Goal: Information Seeking & Learning: Learn about a topic

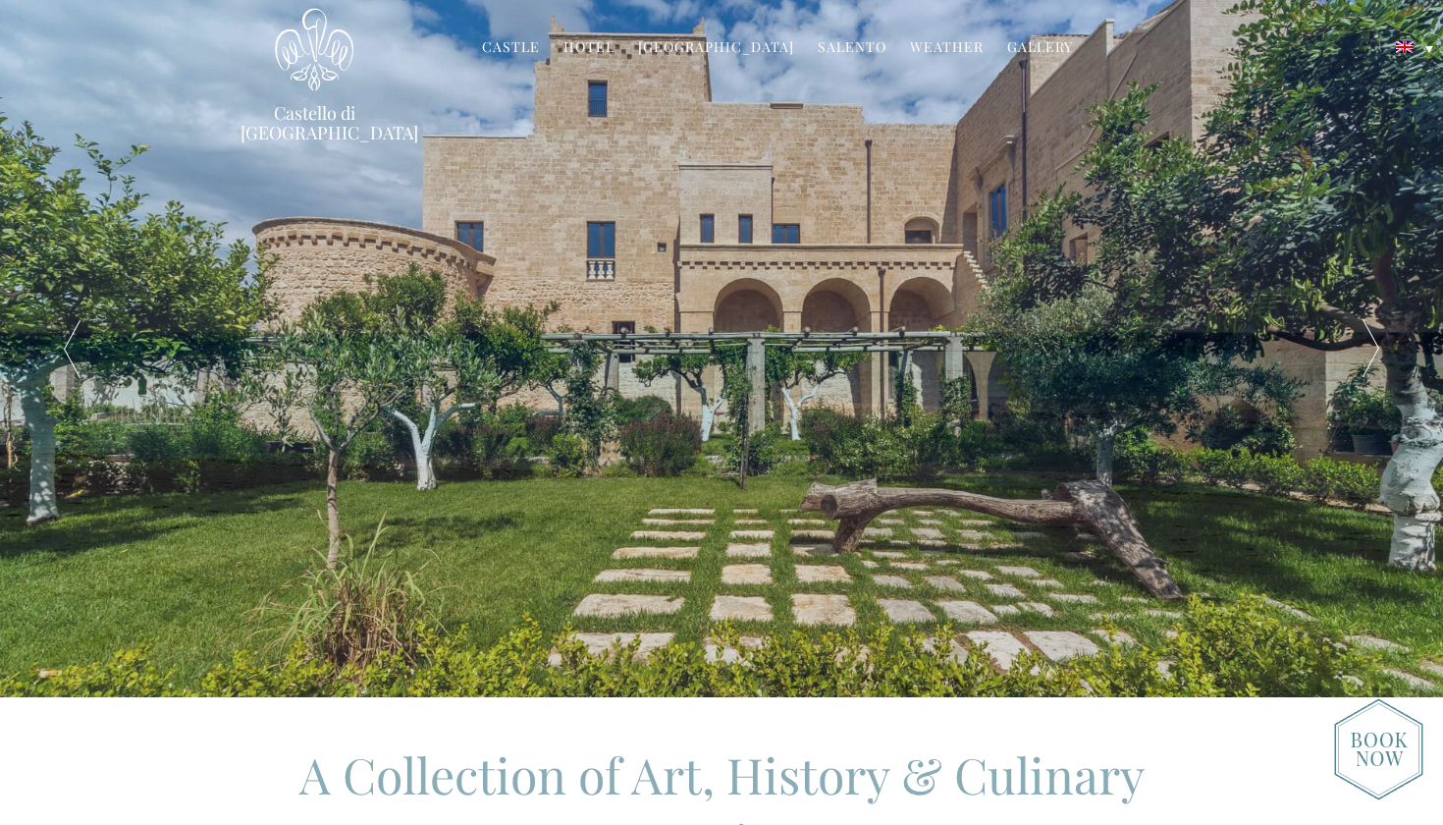
click at [1021, 44] on link "Gallery" at bounding box center [1040, 48] width 66 height 23
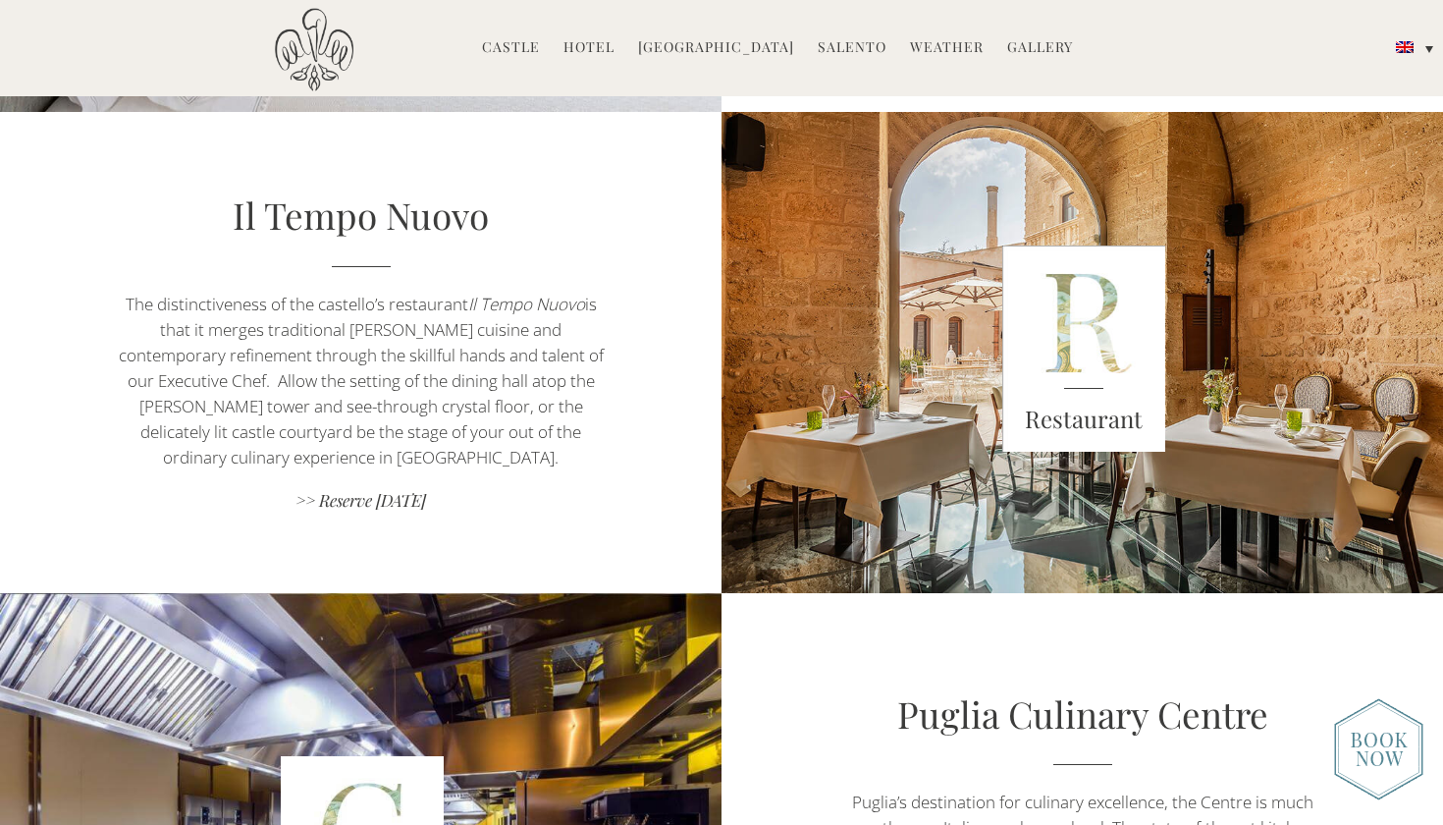
scroll to position [1386, 0]
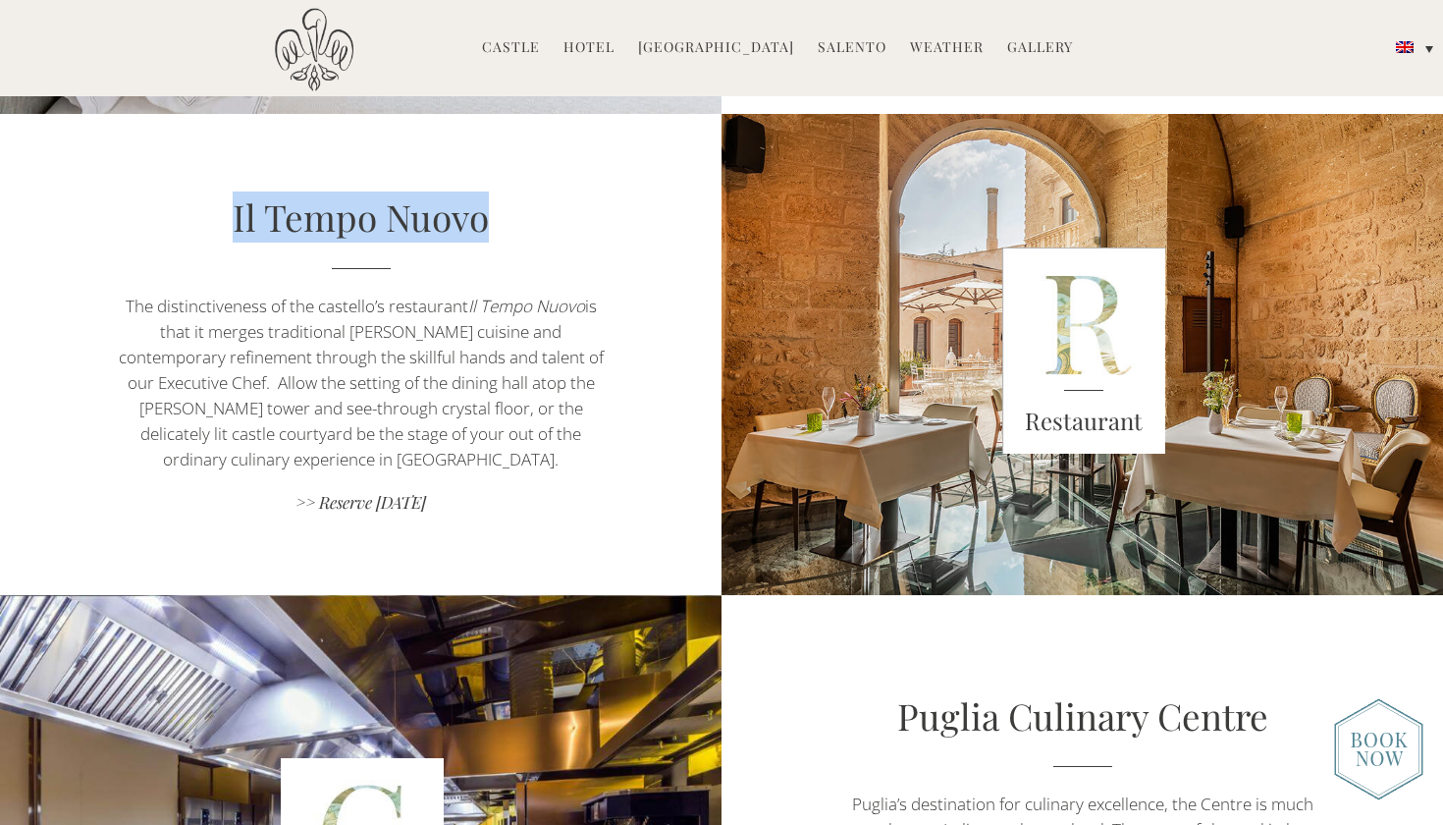
drag, startPoint x: 226, startPoint y: 209, endPoint x: 500, endPoint y: 216, distance: 274.0
click at [500, 216] on div "Il Tempo Nuovo" at bounding box center [361, 230] width 506 height 78
copy link "Il Tempo Nuovo"
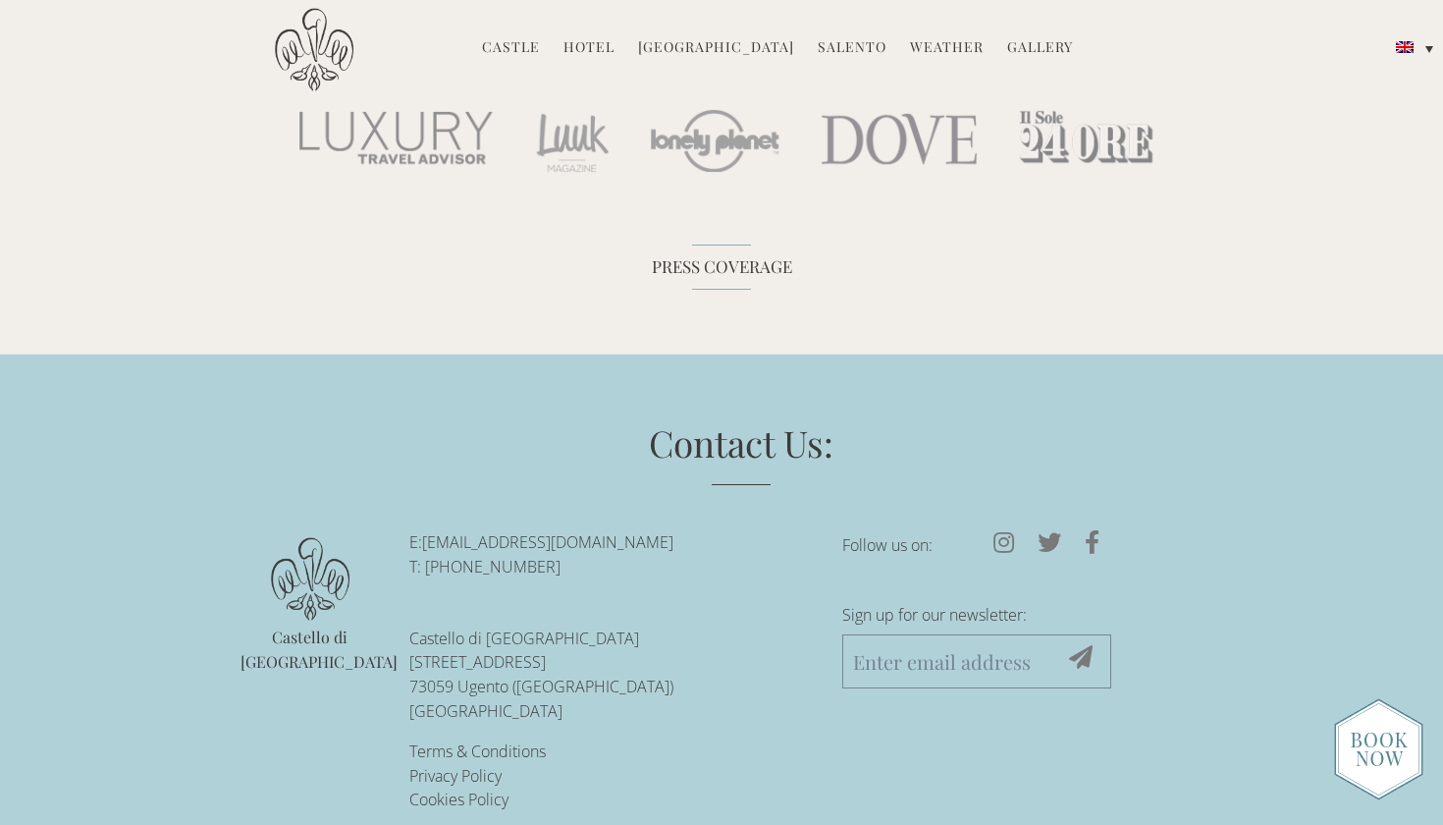
scroll to position [5950, 0]
drag, startPoint x: 581, startPoint y: 539, endPoint x: 427, endPoint y: 535, distance: 154.2
click at [428, 535] on p "E: reservations@castellodiugento.com T: +39-0833-1850-720" at bounding box center [610, 555] width 403 height 49
click at [610, 48] on link "Hotel" at bounding box center [588, 48] width 51 height 23
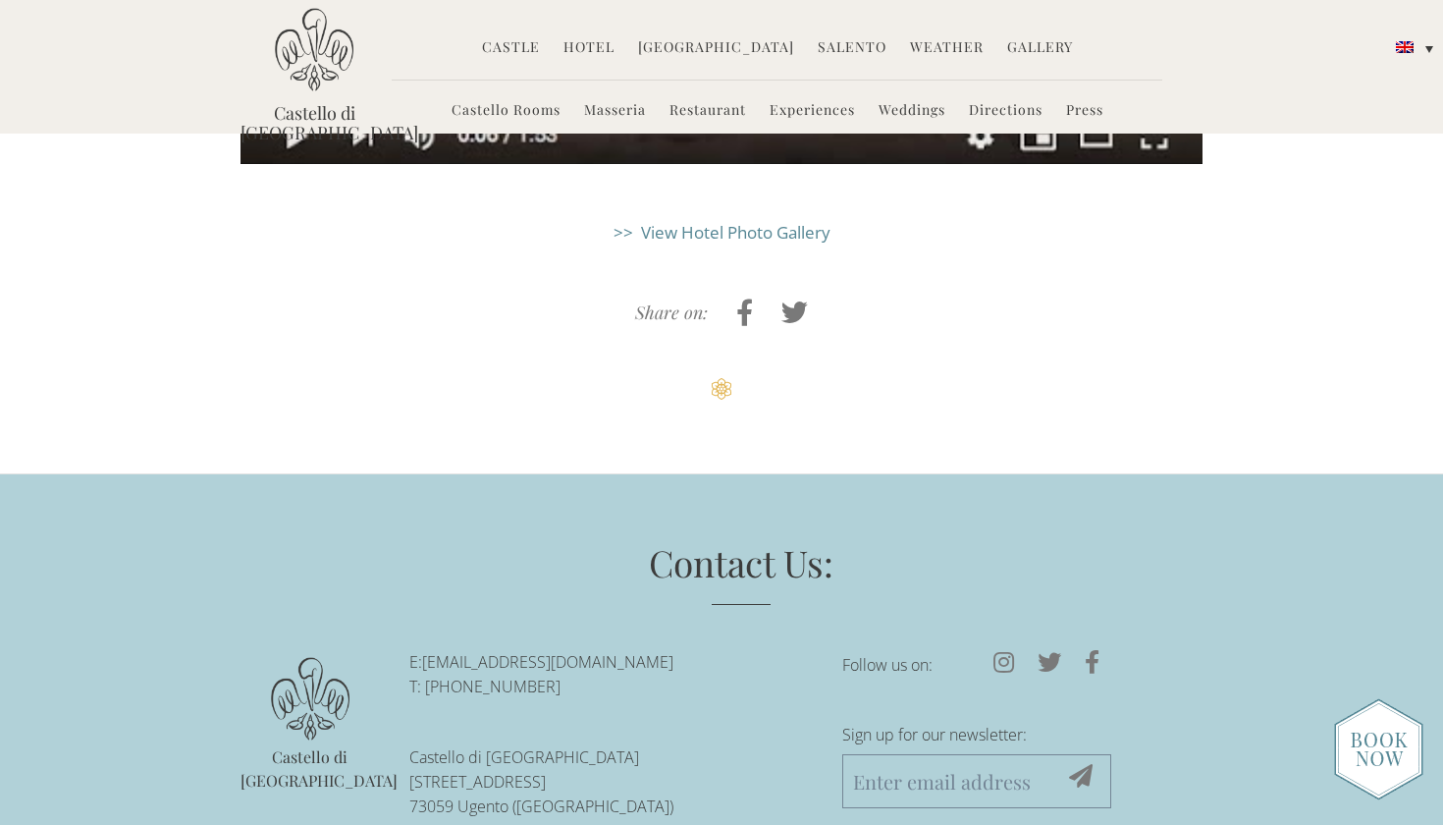
scroll to position [5208, 0]
